Goal: Task Accomplishment & Management: Use online tool/utility

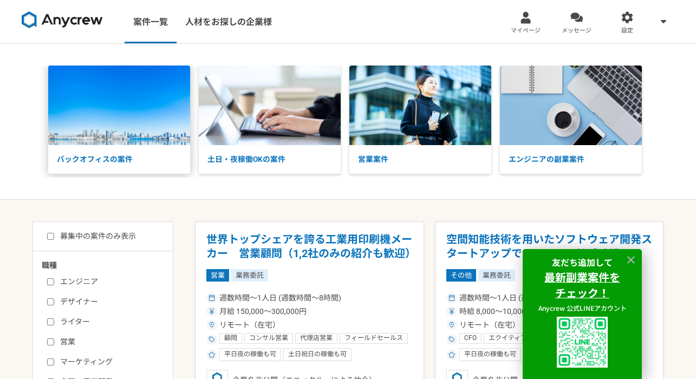
click at [115, 155] on p "バックオフィスの案件" at bounding box center [119, 159] width 142 height 29
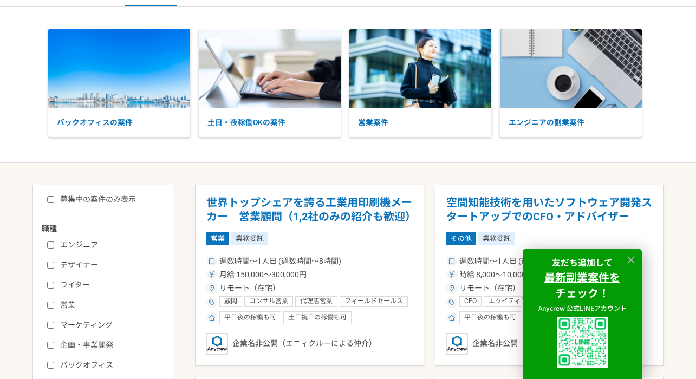
scroll to position [37, 0]
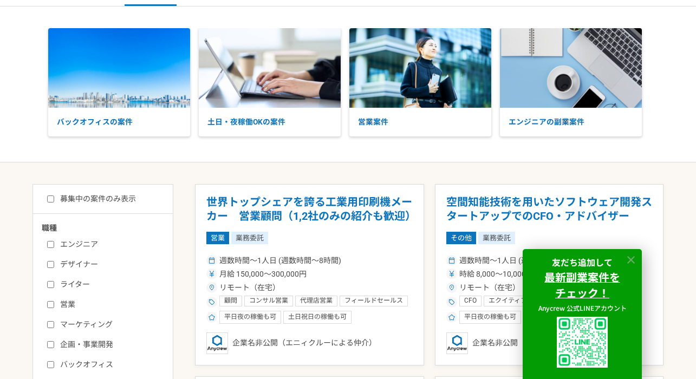
click at [633, 261] on icon at bounding box center [631, 260] width 12 height 12
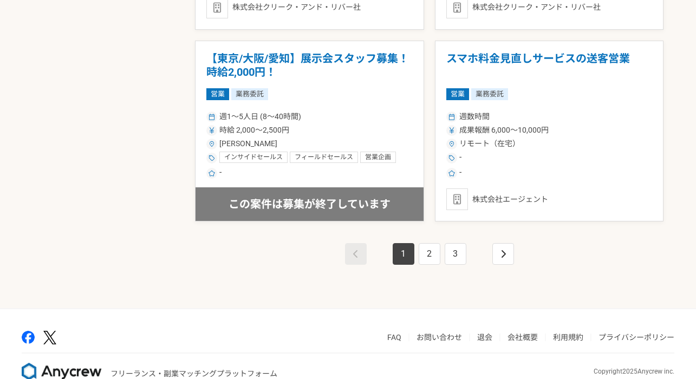
scroll to position [1911, 0]
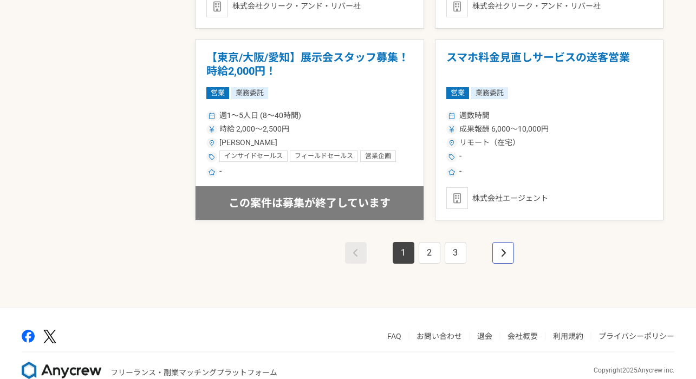
click at [504, 249] on icon "pagination" at bounding box center [503, 253] width 5 height 9
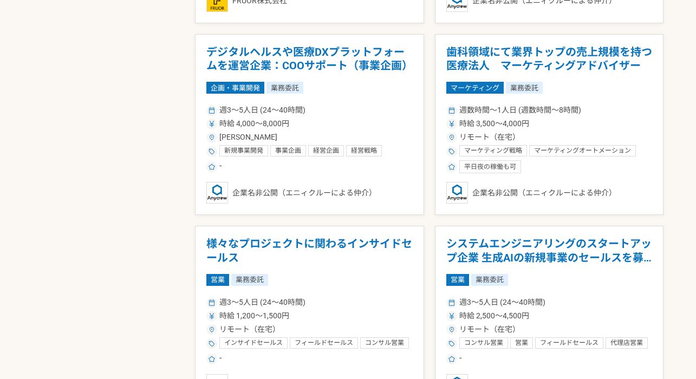
scroll to position [764, 0]
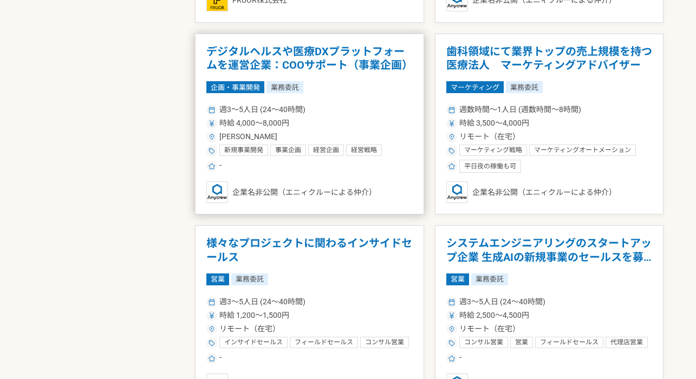
click at [291, 63] on h1 "デジタルヘルスや医療DXプラットフォームを運営企業：COOサポート（事業企画）" at bounding box center [309, 59] width 206 height 28
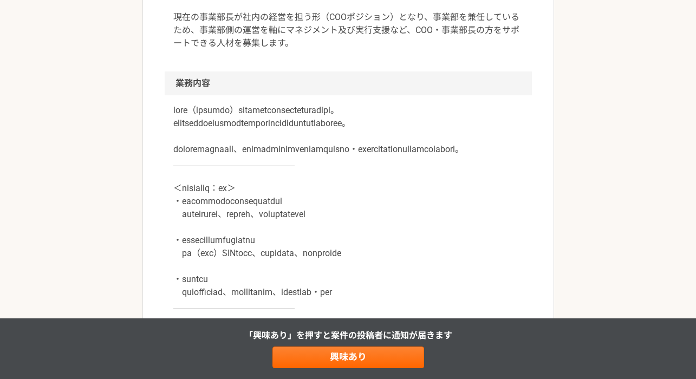
scroll to position [429, 0]
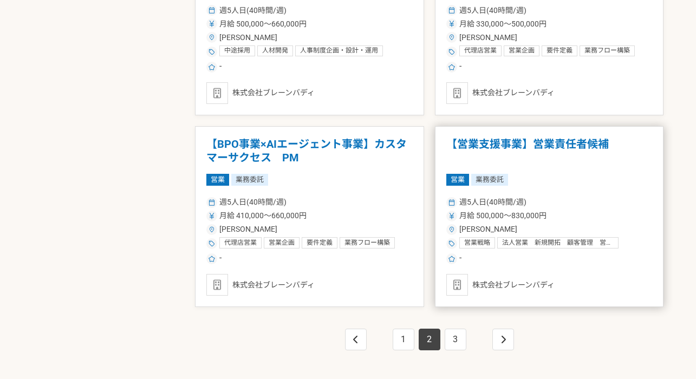
scroll to position [1826, 0]
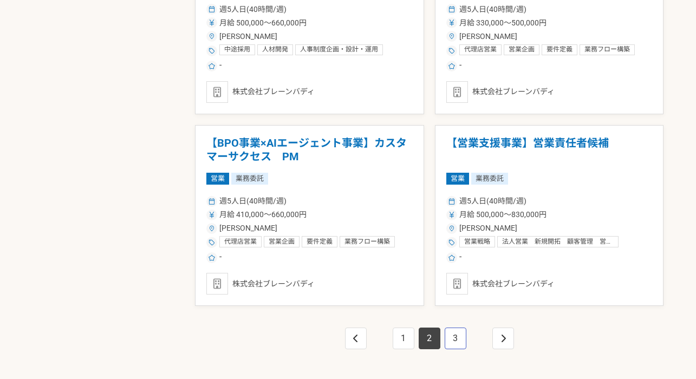
click at [456, 339] on link "3" at bounding box center [456, 339] width 22 height 22
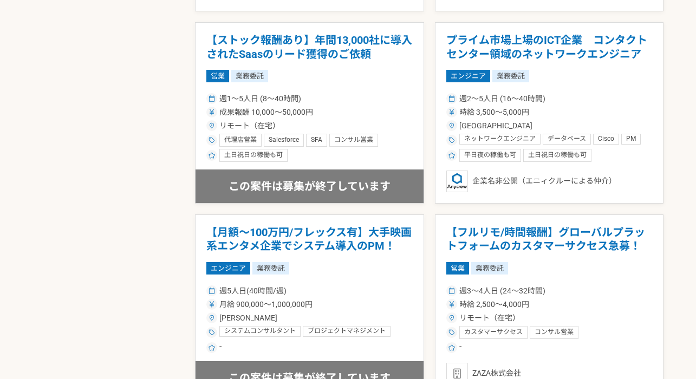
scroll to position [1934, 0]
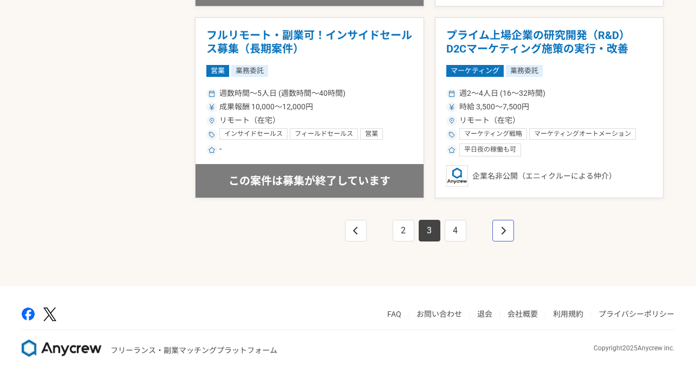
click at [500, 226] on link "pagination" at bounding box center [503, 231] width 22 height 22
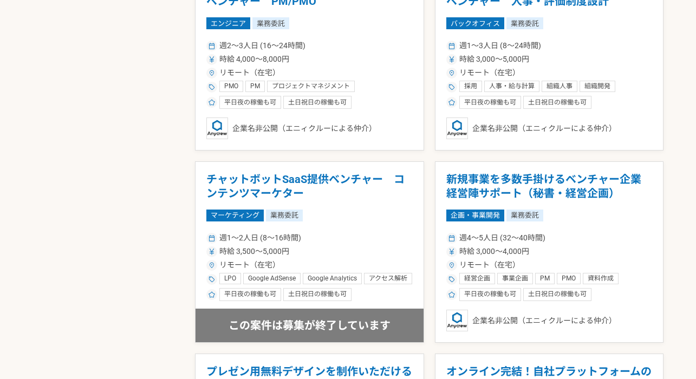
scroll to position [831, 0]
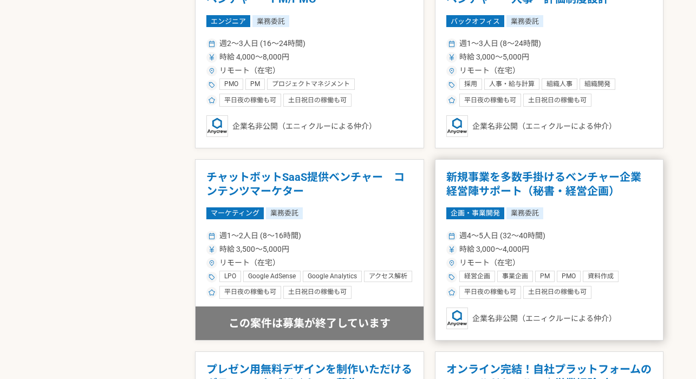
click at [495, 184] on h1 "新規事業を多数手掛けるベンチャー企業　経営陣サポート（秘書・経営企画）" at bounding box center [549, 185] width 206 height 28
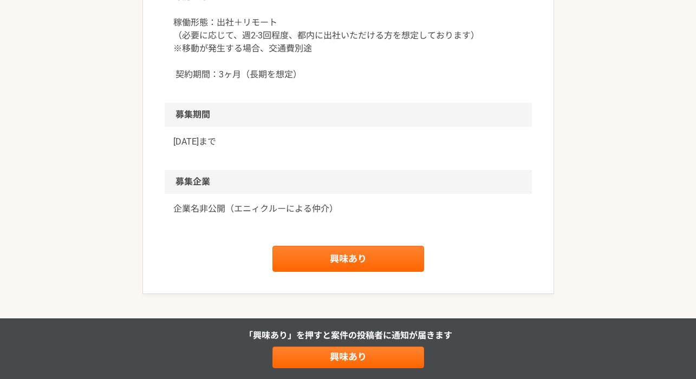
scroll to position [1286, 0]
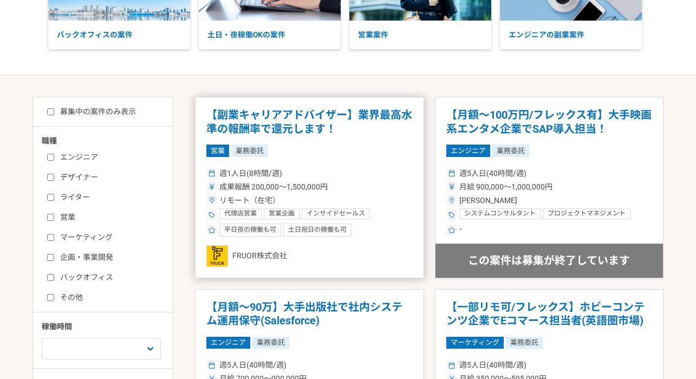
scroll to position [124, 0]
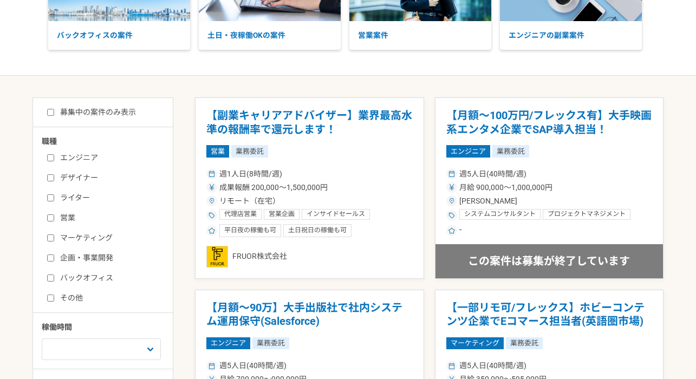
click at [53, 278] on input "バックオフィス" at bounding box center [50, 278] width 7 height 7
checkbox input "true"
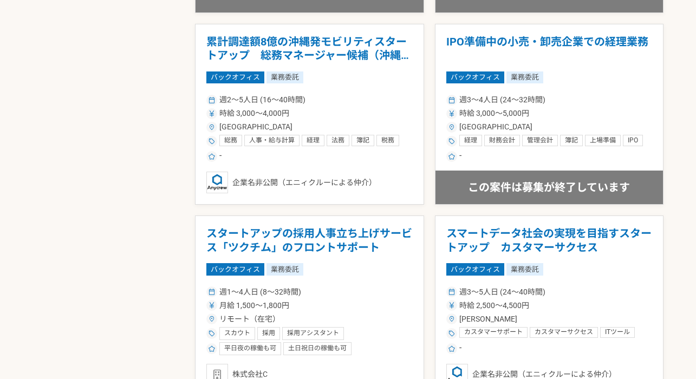
scroll to position [1352, 0]
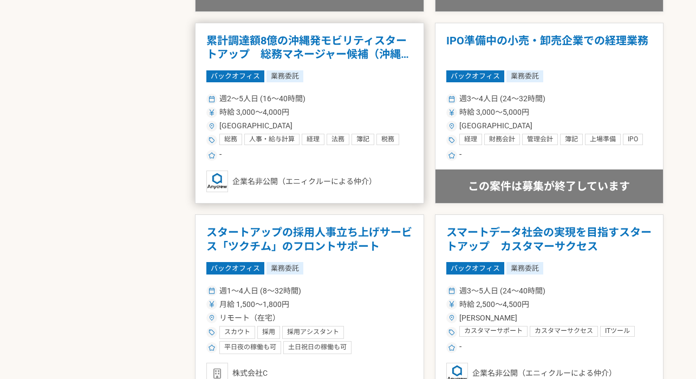
click at [318, 56] on h1 "累計調達額8億の沖縄発モビリティスタートアップ　総務マネージャー候補（沖縄出社）" at bounding box center [309, 48] width 206 height 28
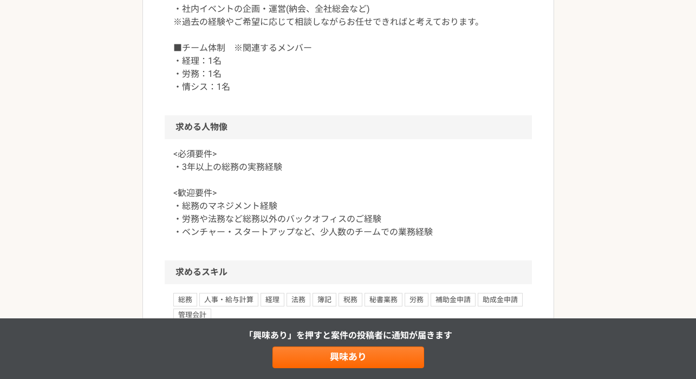
scroll to position [684, 0]
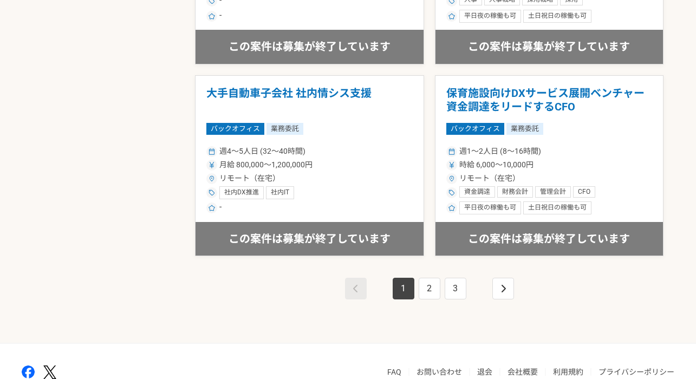
scroll to position [1934, 0]
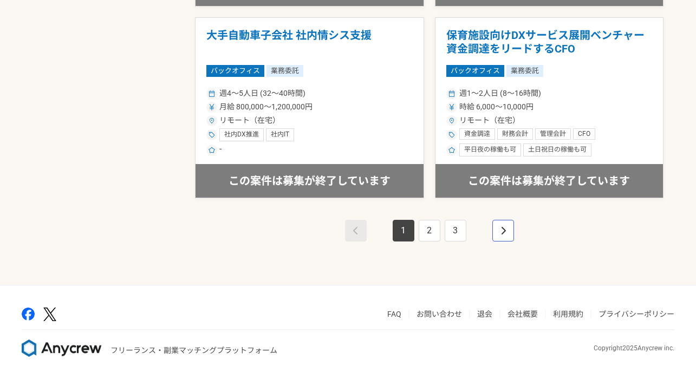
click at [507, 230] on link "pagination" at bounding box center [503, 231] width 22 height 22
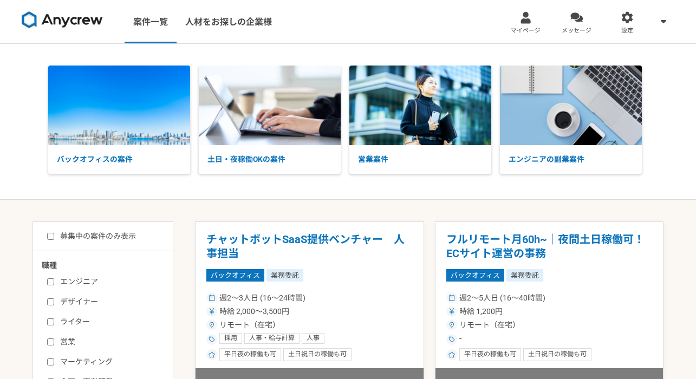
click at [45, 234] on div "募集中の案件のみ表示" at bounding box center [107, 236] width 131 height 11
click at [49, 235] on input "募集中の案件のみ表示" at bounding box center [50, 236] width 7 height 7
checkbox input "true"
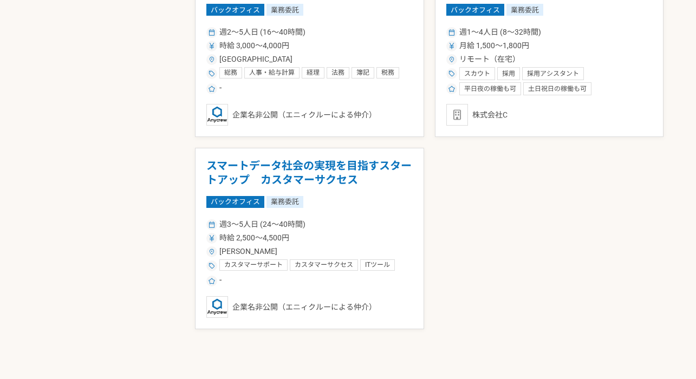
scroll to position [841, 0]
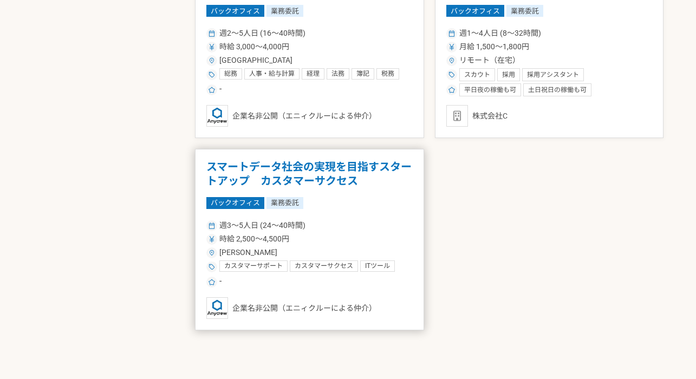
click at [344, 185] on h1 "スマートデータ社会の実現を目指すスタートアップ　カスタマーサクセス" at bounding box center [309, 174] width 206 height 28
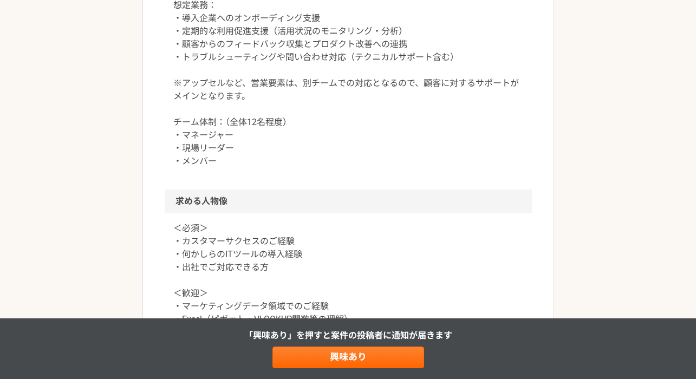
scroll to position [536, 0]
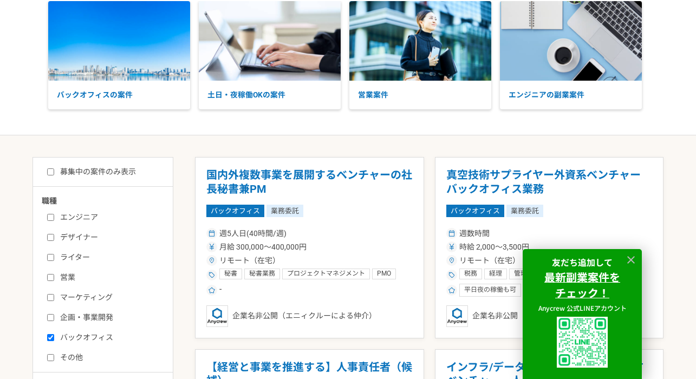
scroll to position [66, 0]
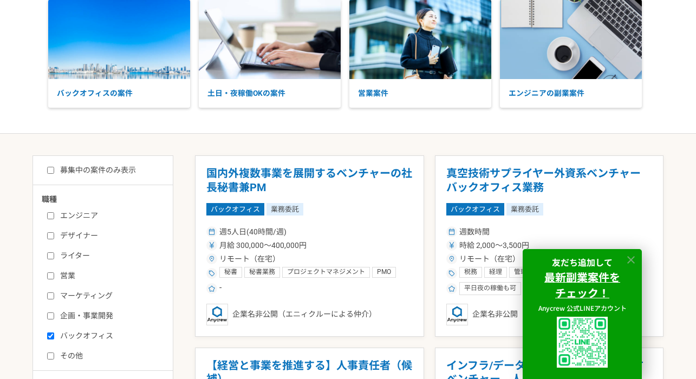
click at [631, 259] on icon at bounding box center [631, 260] width 8 height 8
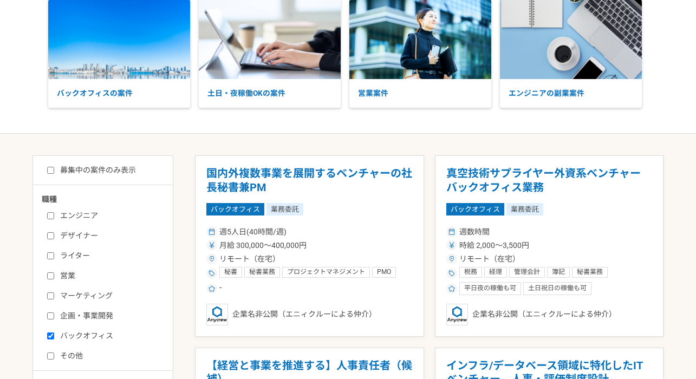
scroll to position [95, 0]
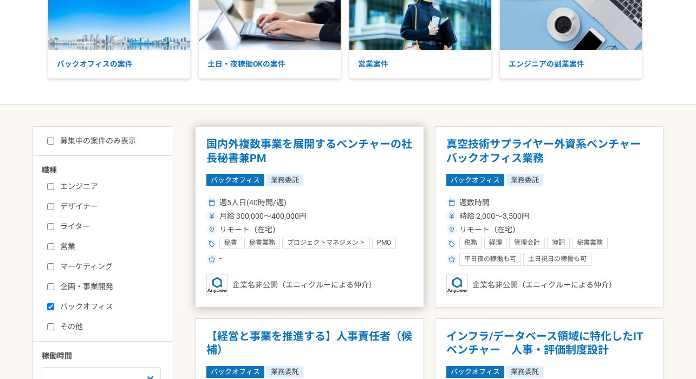
click at [290, 141] on h1 "国内外複数事業を展開するベンチャーの社長秘書兼PM" at bounding box center [309, 152] width 206 height 28
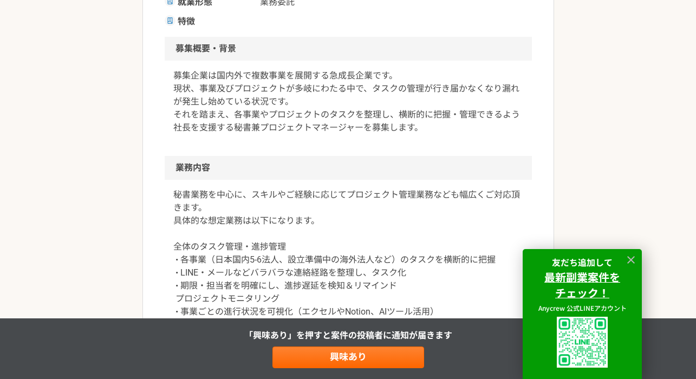
scroll to position [290, 0]
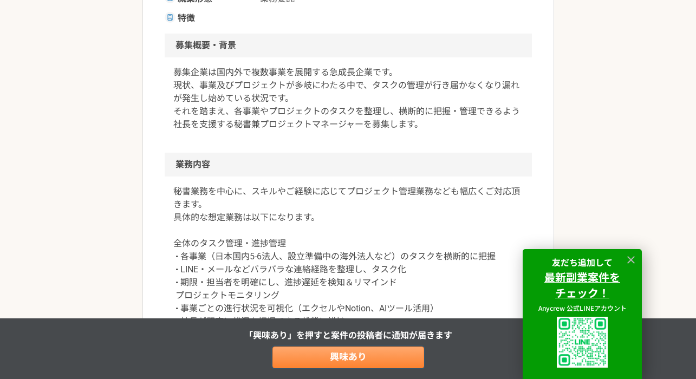
click at [352, 364] on link "興味あり" at bounding box center [349, 358] width 152 height 22
